Goal: Task Accomplishment & Management: Manage account settings

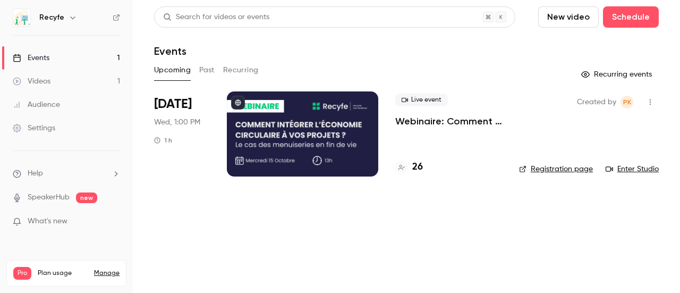
click at [424, 123] on p "Webinaire: Comment intégrer l'économie circulaire dans vos projets ?" at bounding box center [448, 121] width 107 height 13
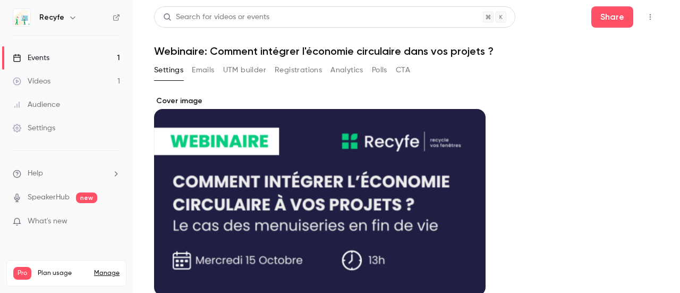
click at [288, 69] on button "Registrations" at bounding box center [298, 70] width 47 height 17
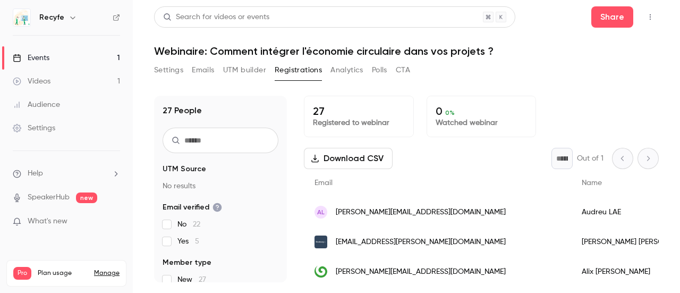
click at [450, 42] on header "Search for videos or events Share Webinaire: Comment intégrer l'économie circul…" at bounding box center [406, 31] width 504 height 51
